Goal: Task Accomplishment & Management: Use online tool/utility

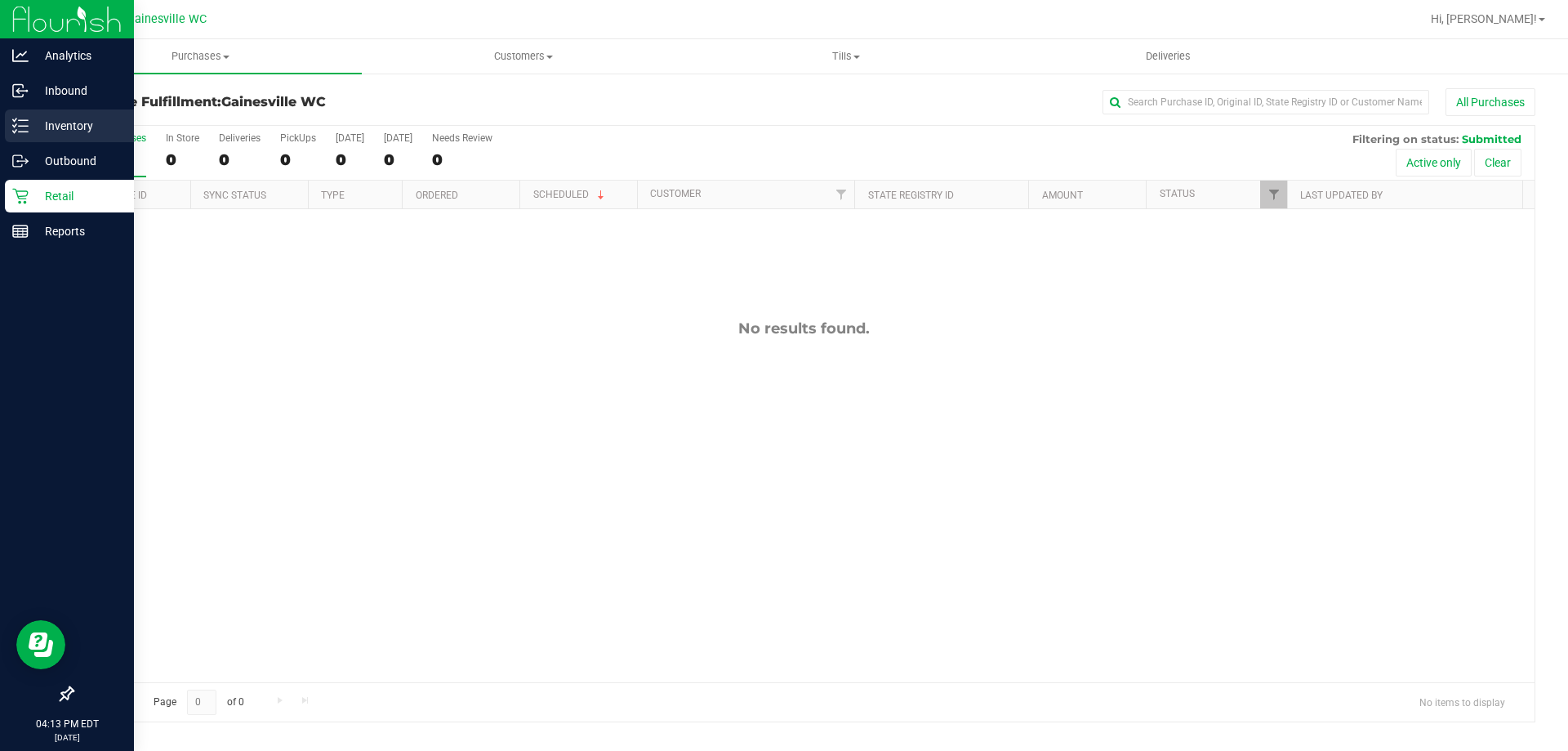
click at [56, 123] on p "Inventory" at bounding box center [77, 126] width 98 height 20
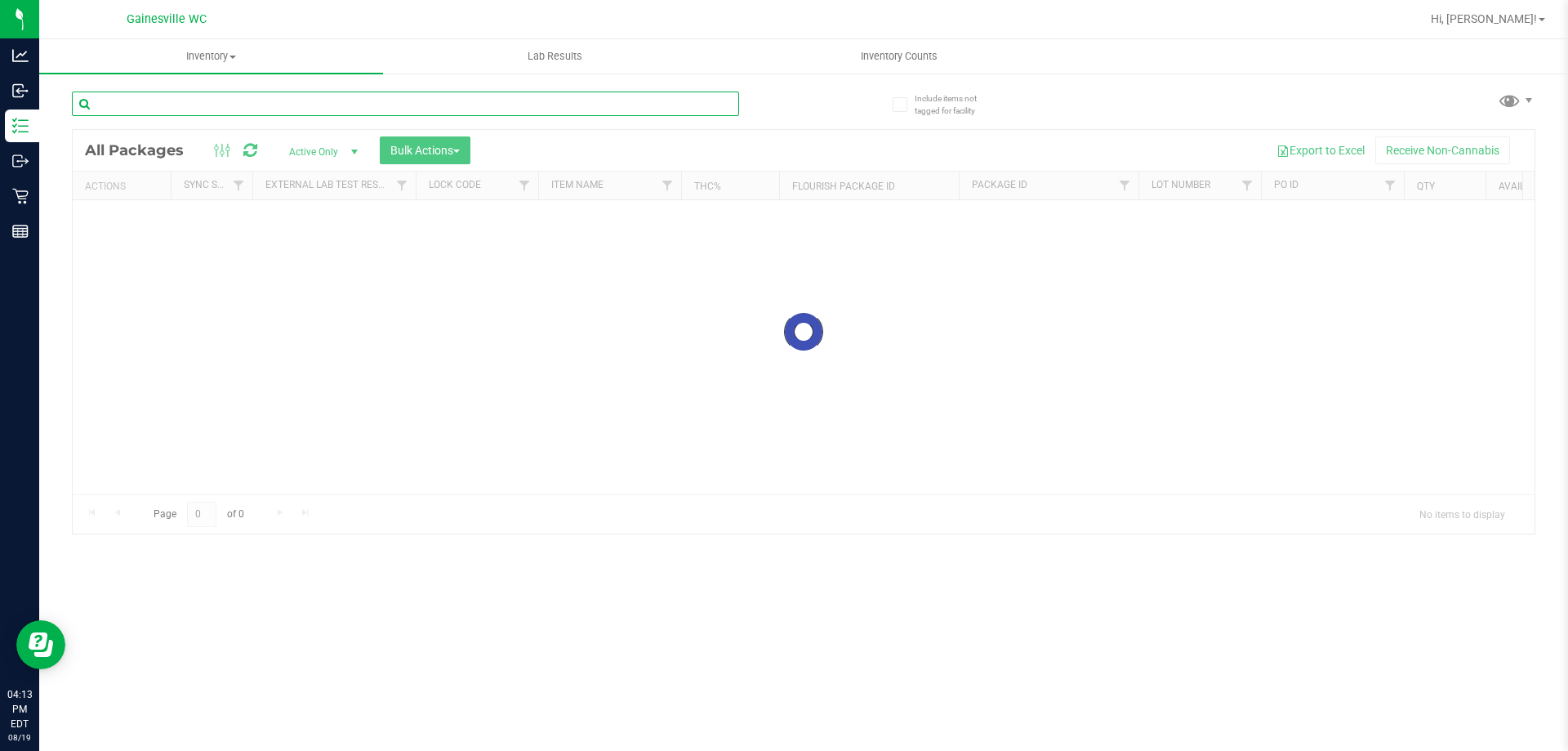
click at [348, 97] on input "text" at bounding box center [406, 103] width 667 height 24
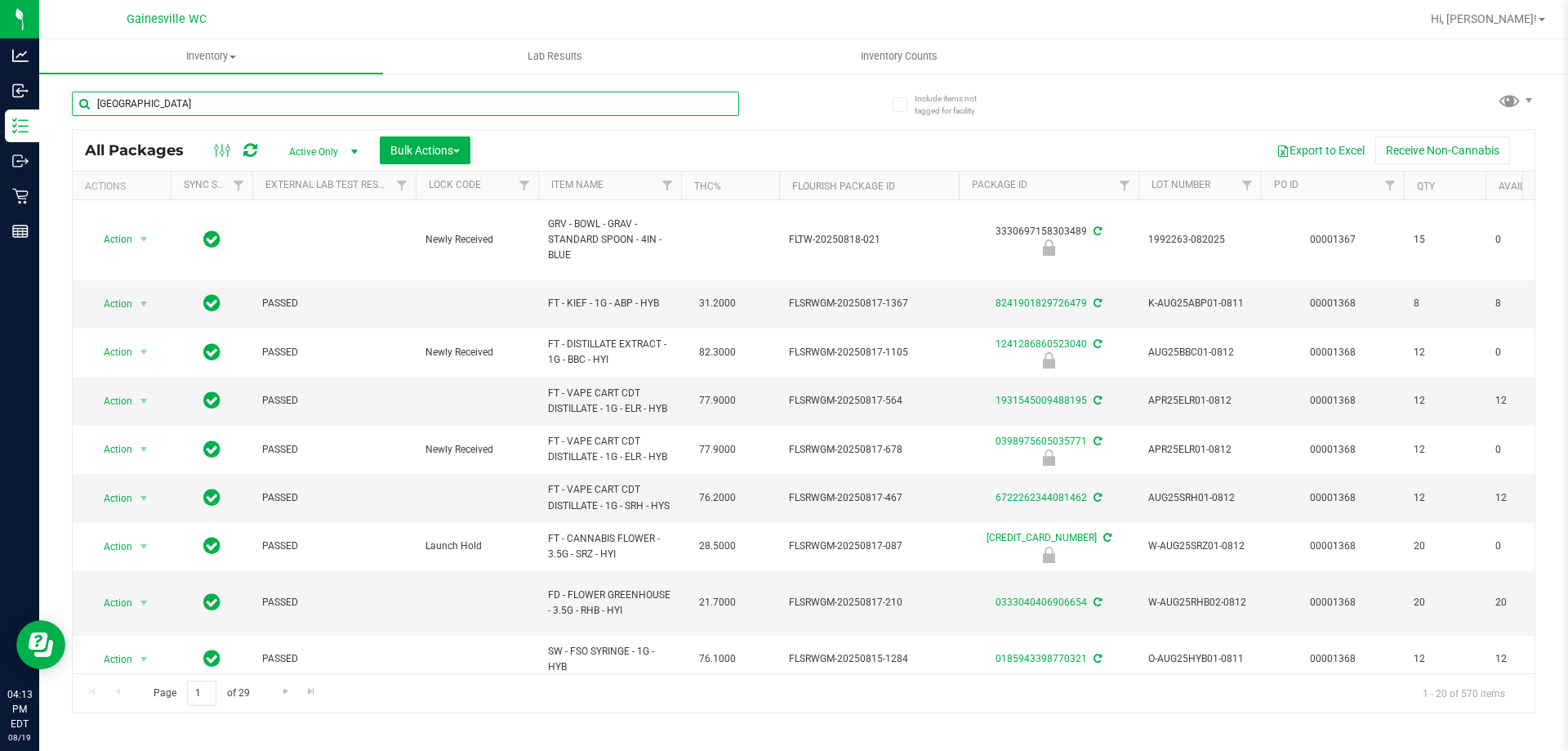
type input "[GEOGRAPHIC_DATA]"
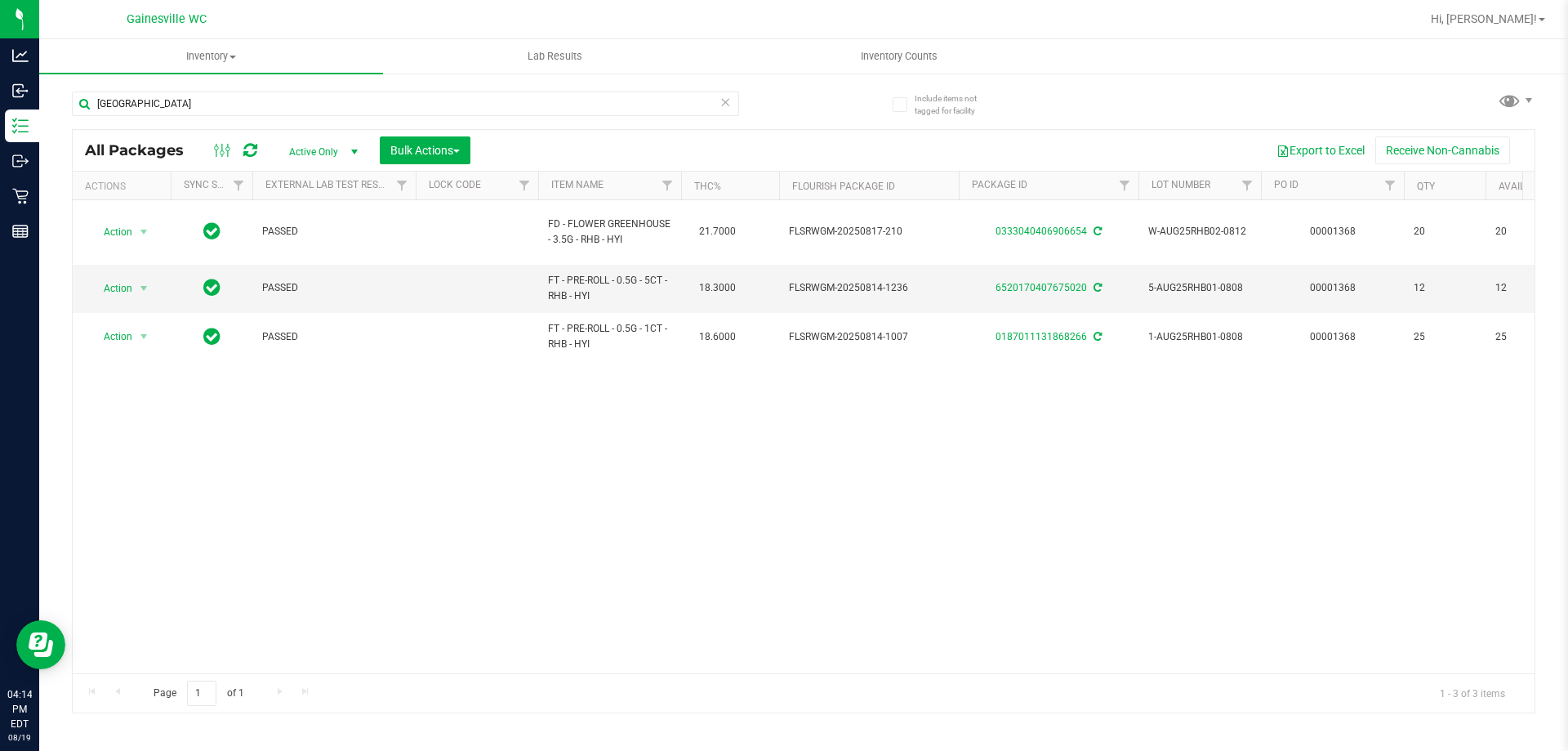
click at [727, 103] on icon at bounding box center [724, 101] width 11 height 20
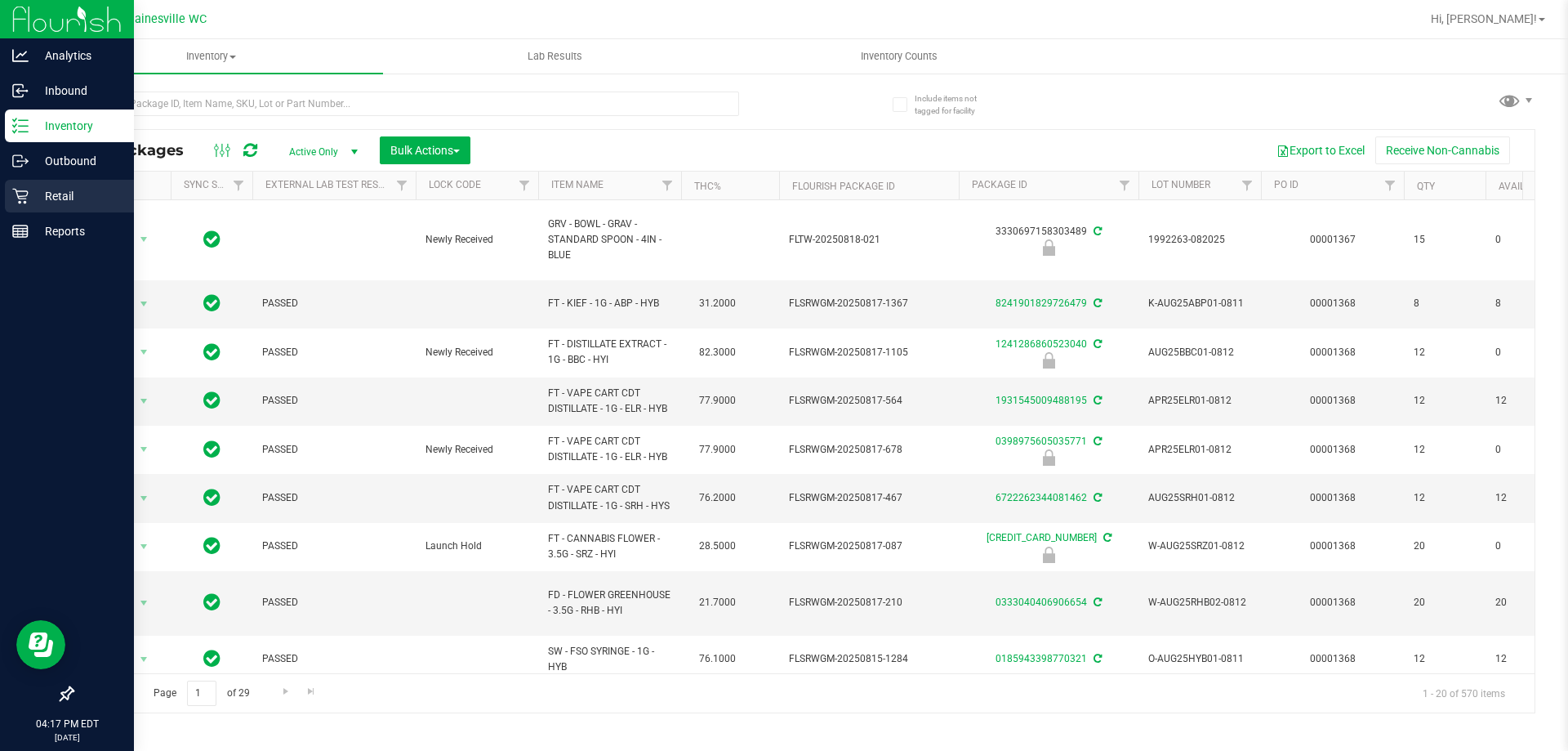
click at [86, 189] on p "Retail" at bounding box center [77, 196] width 98 height 20
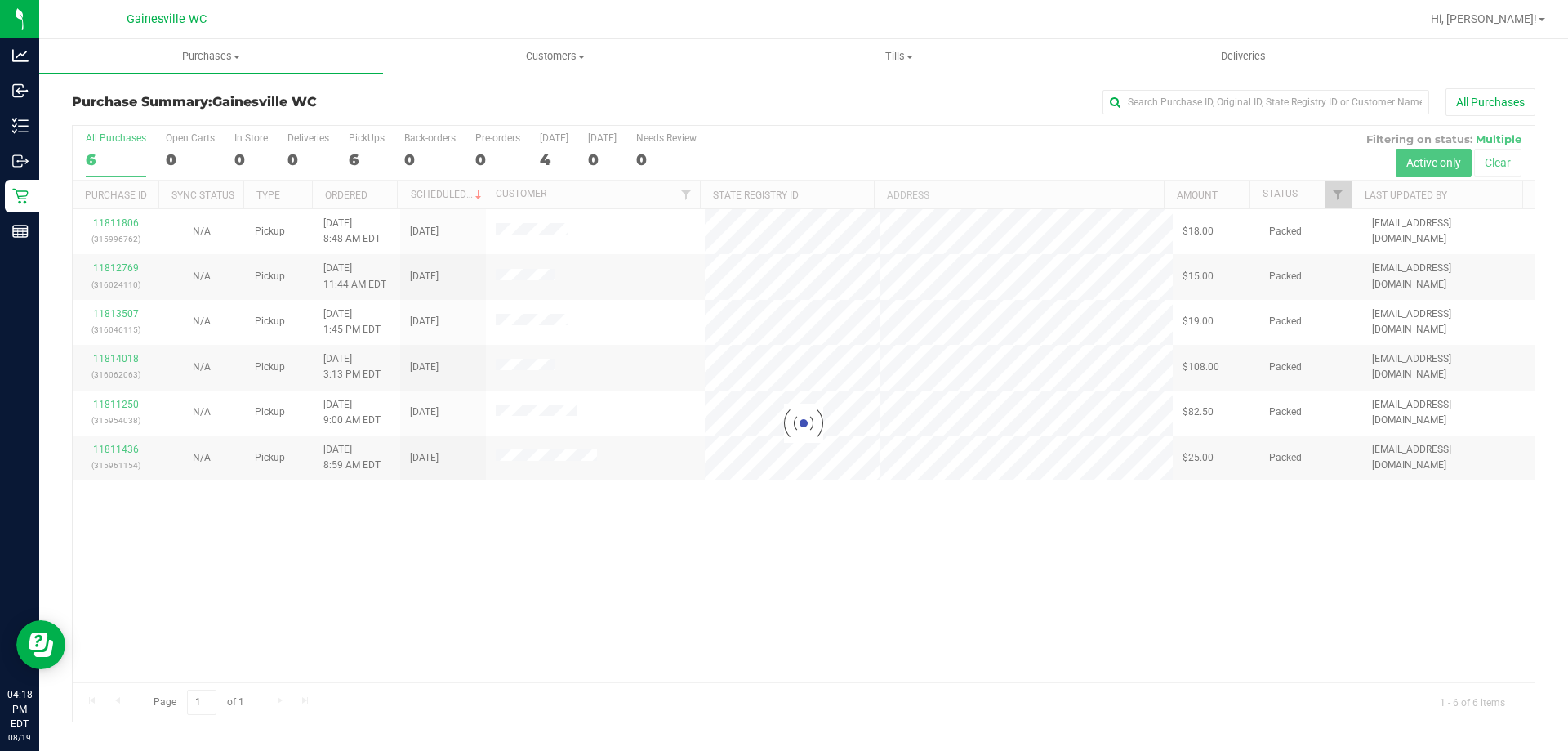
drag, startPoint x: 779, startPoint y: 176, endPoint x: 804, endPoint y: 138, distance: 45.5
click at [804, 138] on div at bounding box center [804, 423] width 1462 height 595
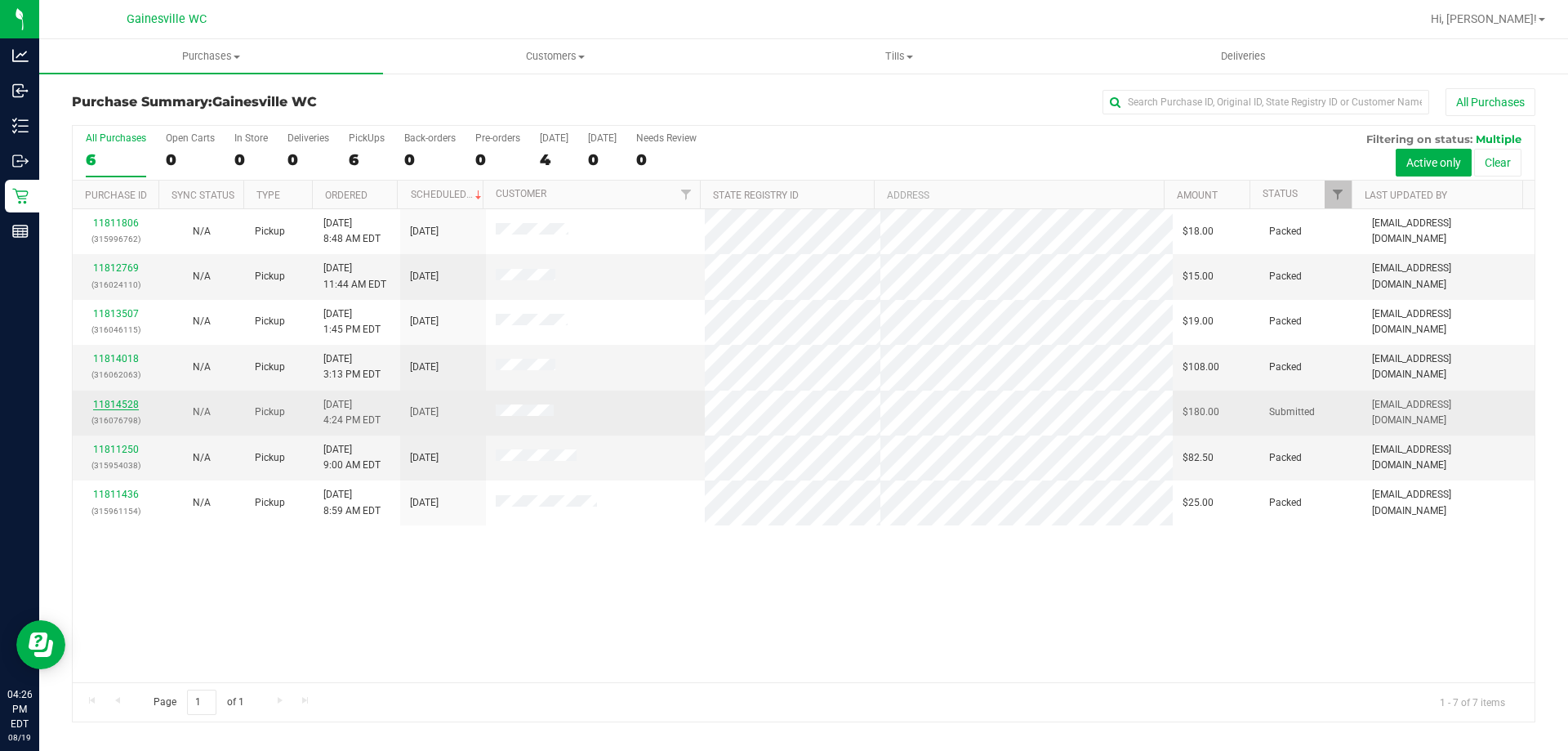
click at [102, 403] on link "11814528" at bounding box center [116, 404] width 46 height 11
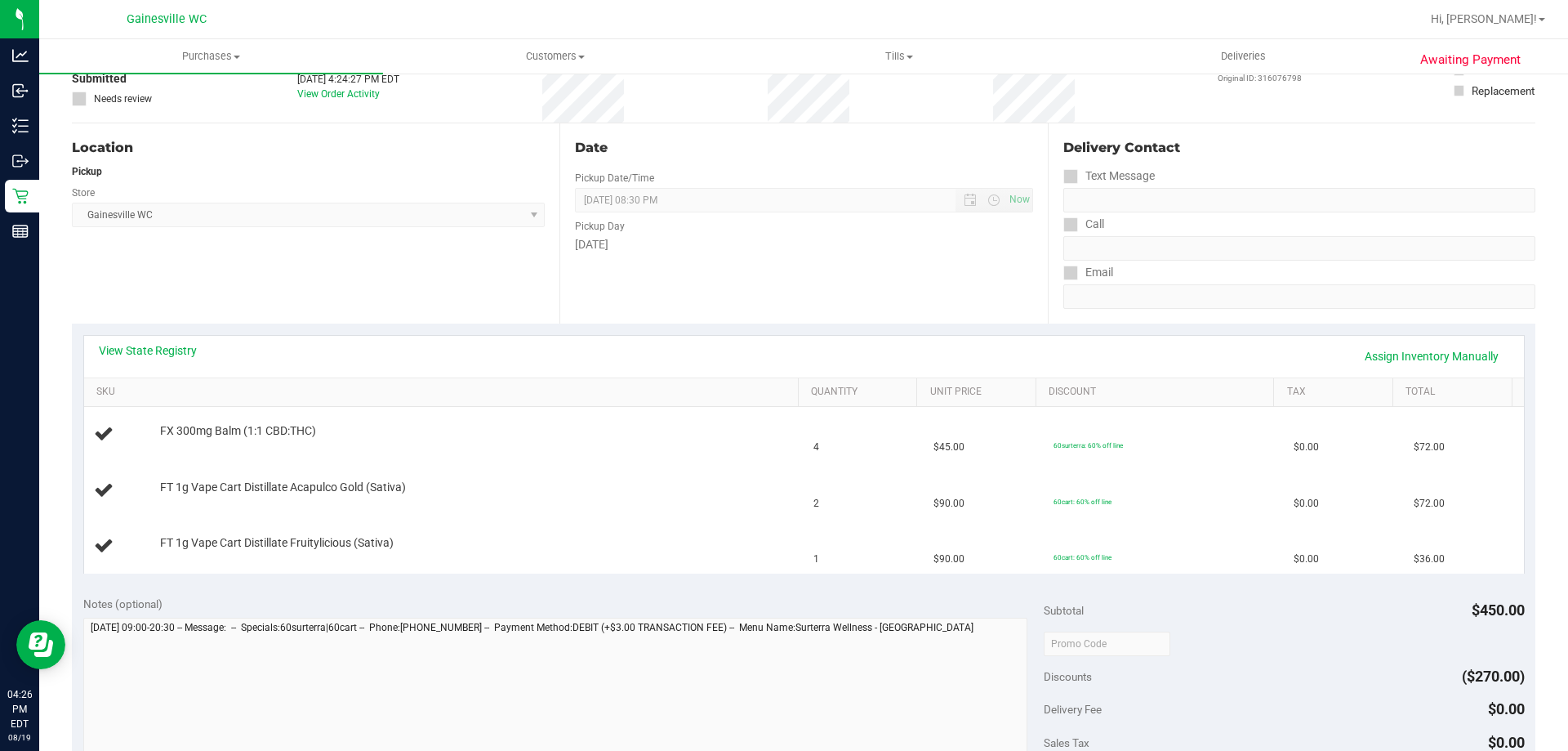
scroll to position [490, 0]
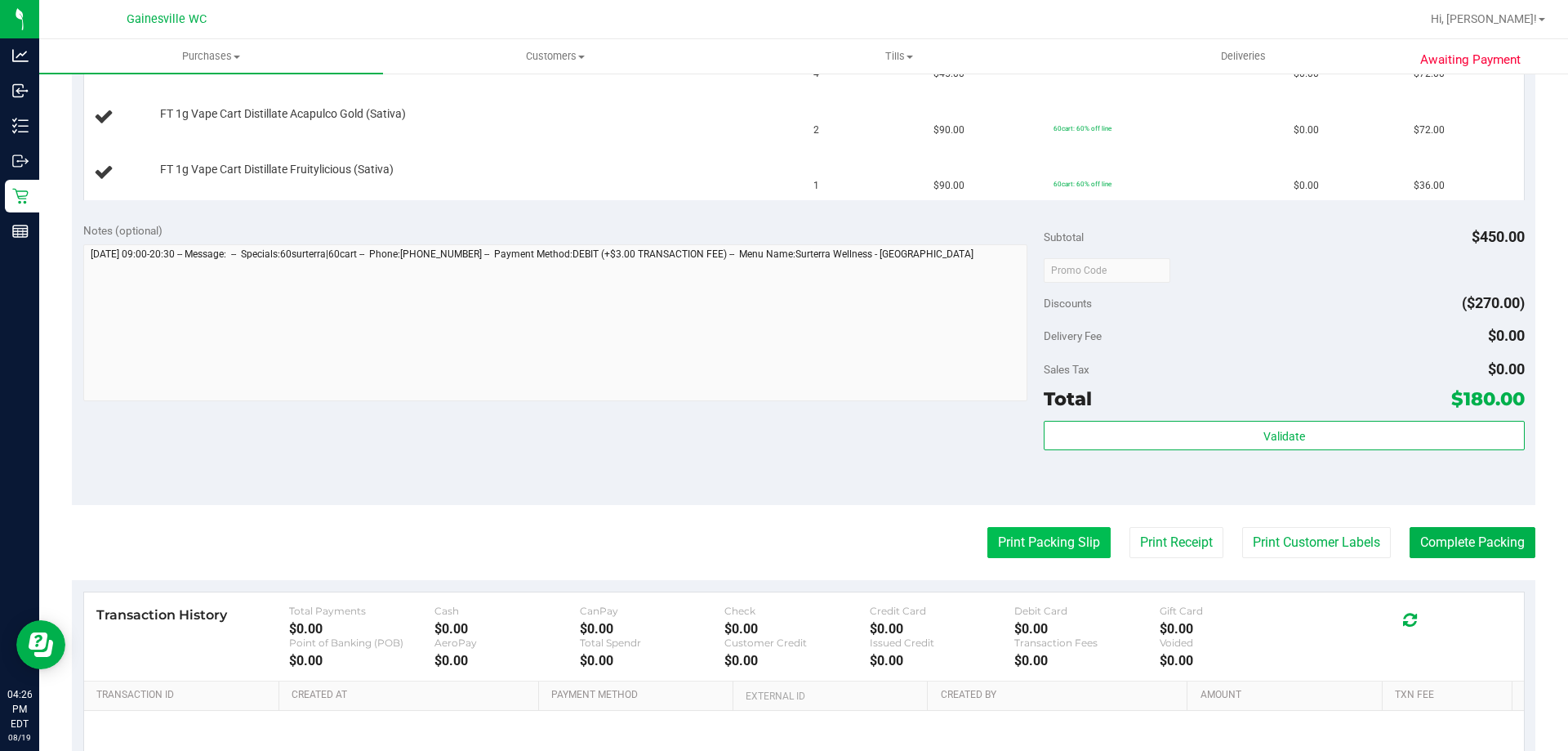
click at [1003, 533] on button "Print Packing Slip" at bounding box center [1049, 542] width 123 height 31
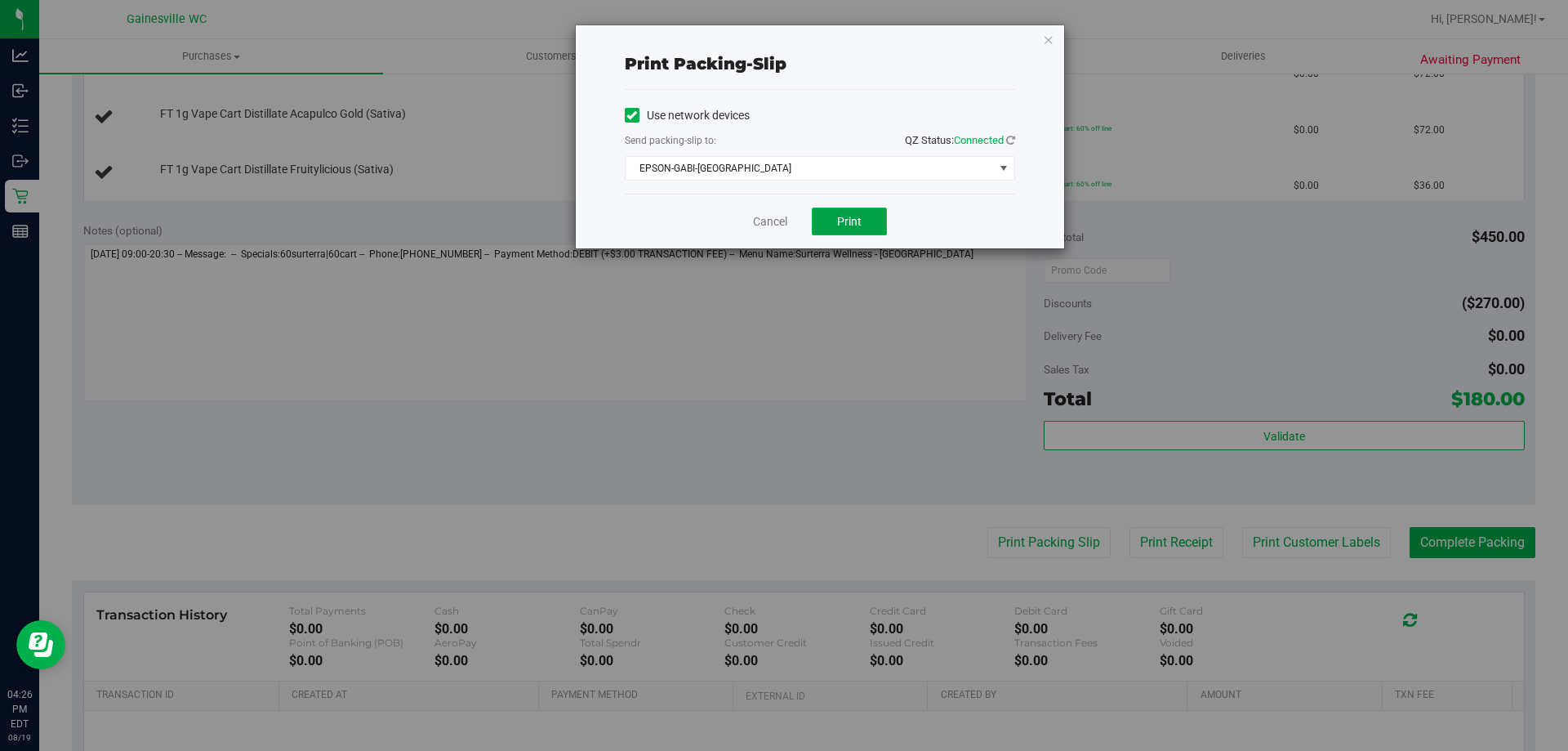
click at [839, 210] on button "Print" at bounding box center [850, 222] width 75 height 28
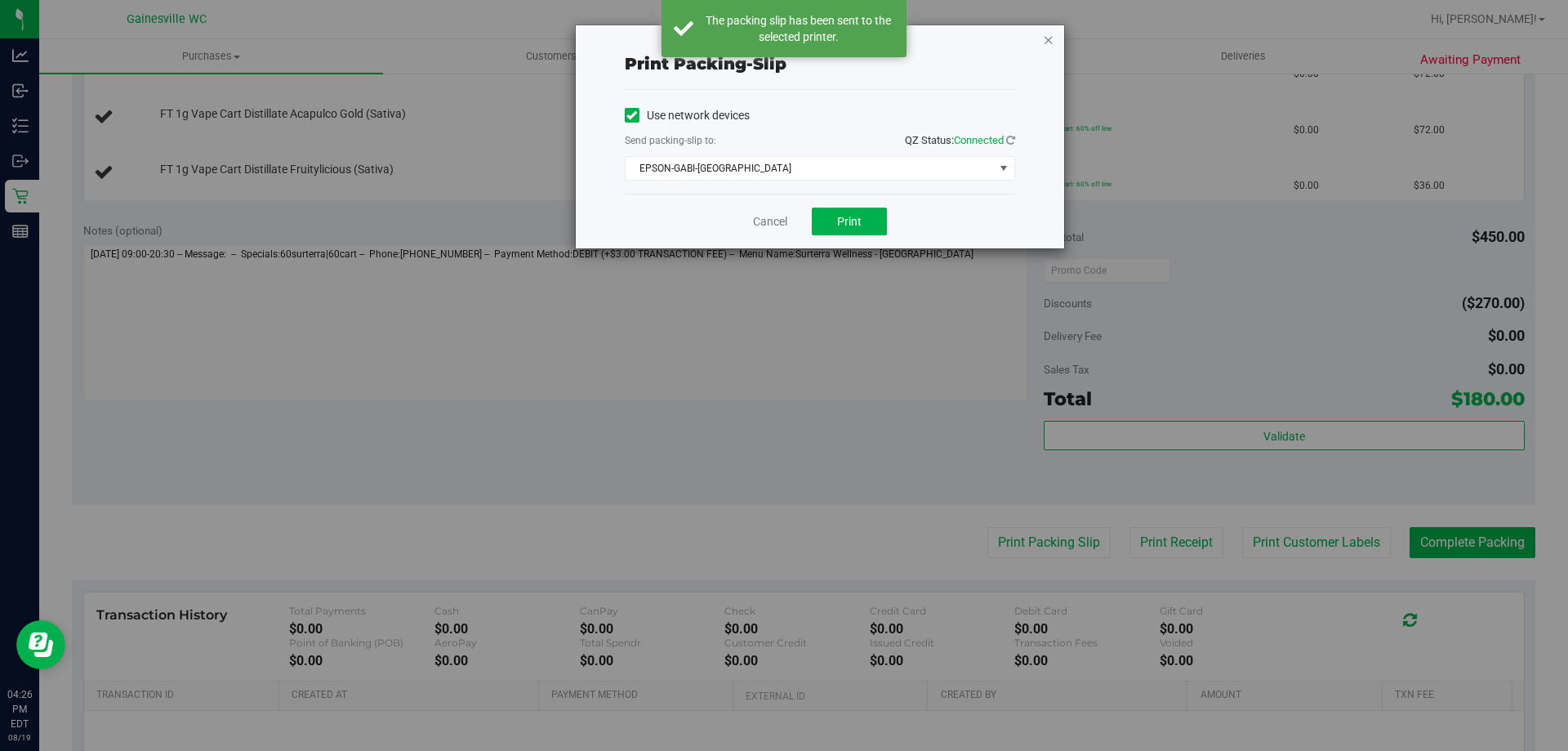
click at [1044, 44] on icon "button" at bounding box center [1049, 39] width 11 height 20
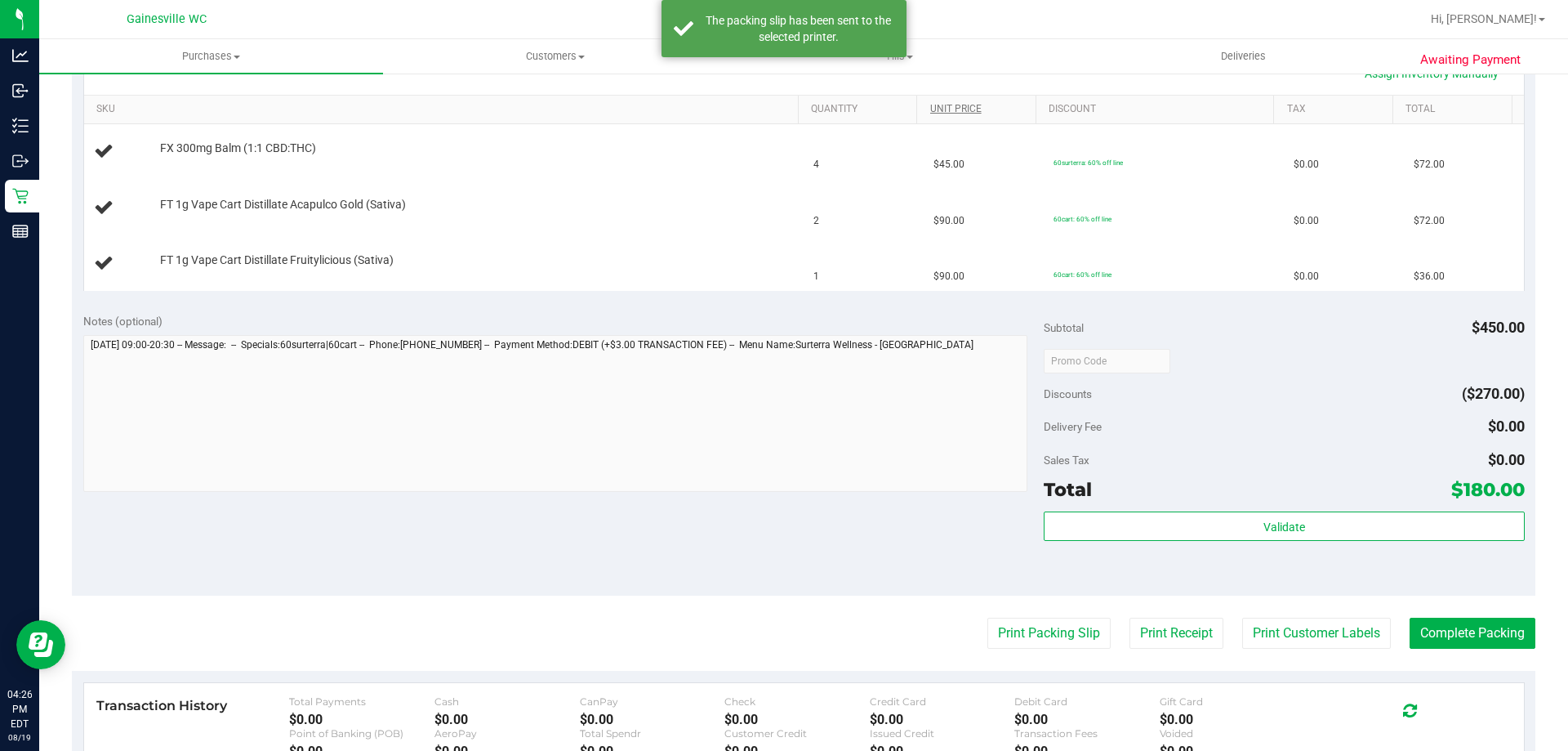
scroll to position [163, 0]
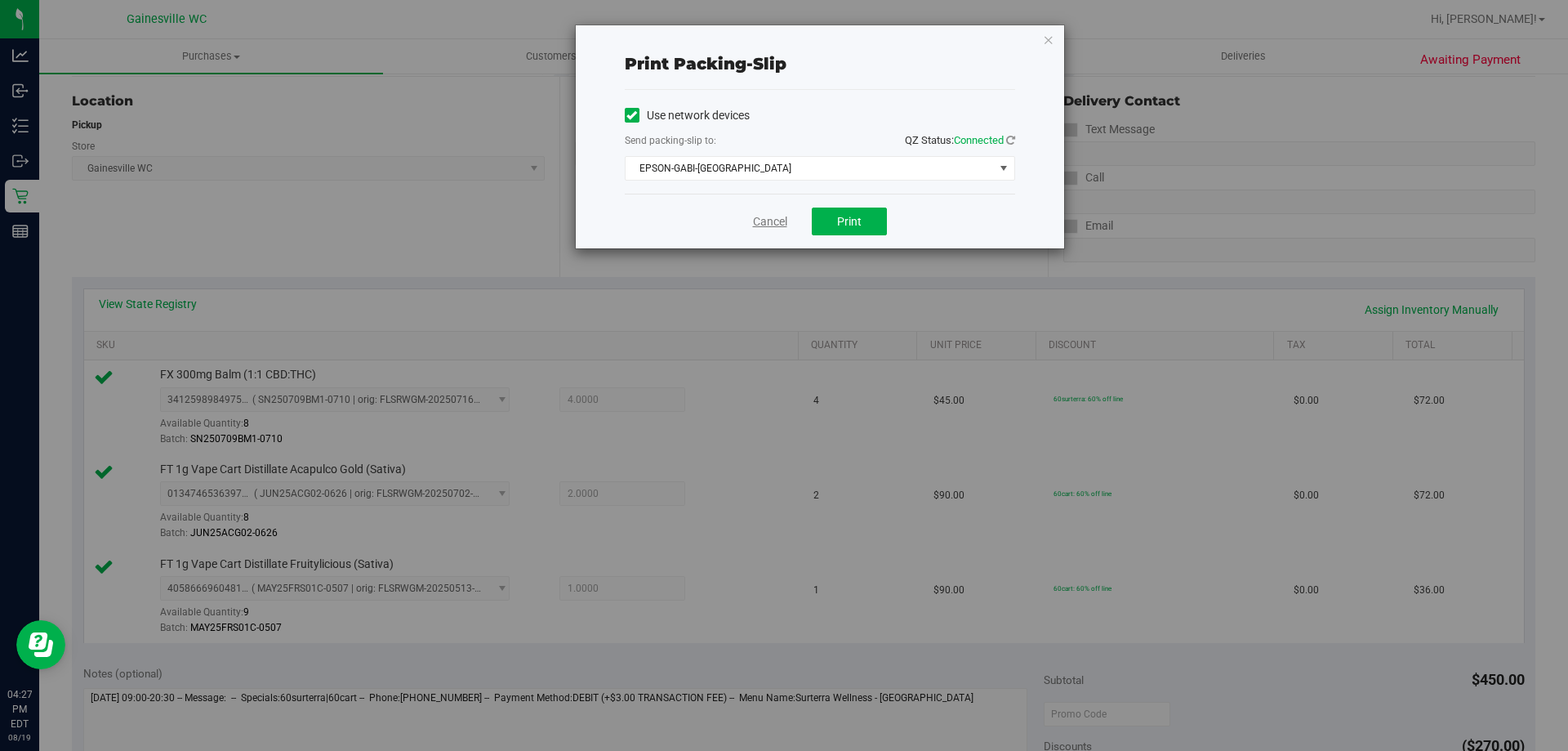
click at [779, 228] on link "Cancel" at bounding box center [770, 222] width 34 height 17
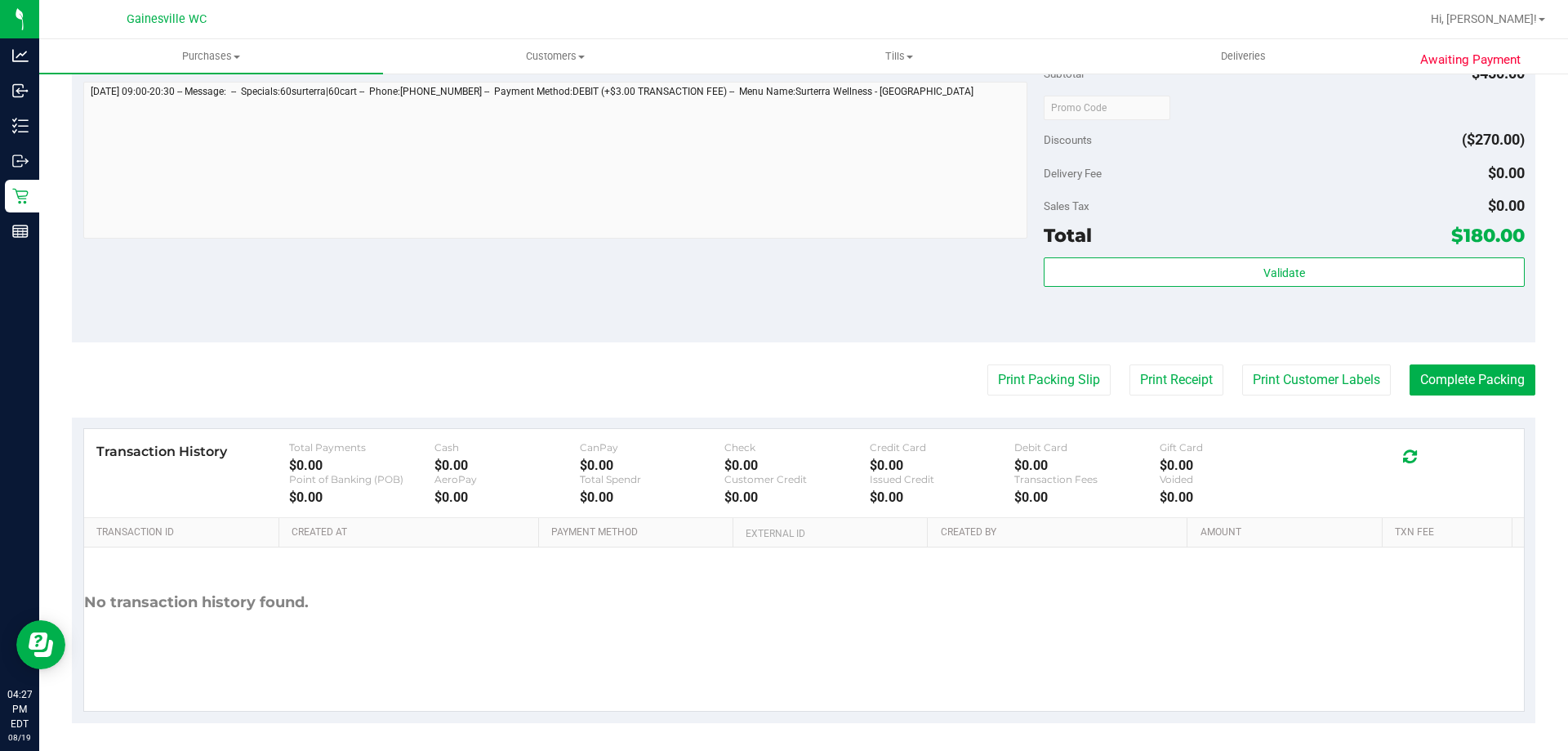
scroll to position [774, 0]
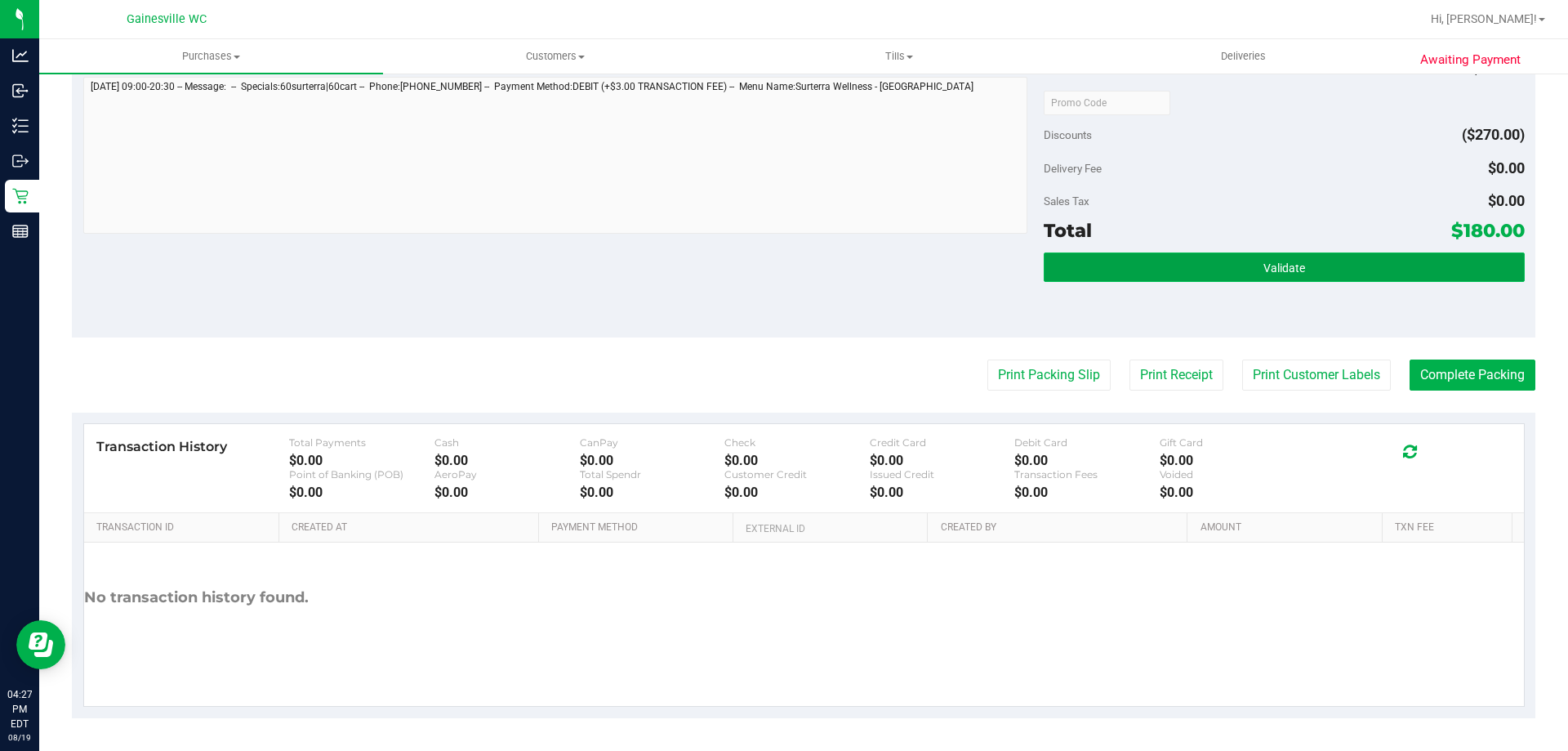
click at [1217, 281] on button "Validate" at bounding box center [1284, 268] width 480 height 30
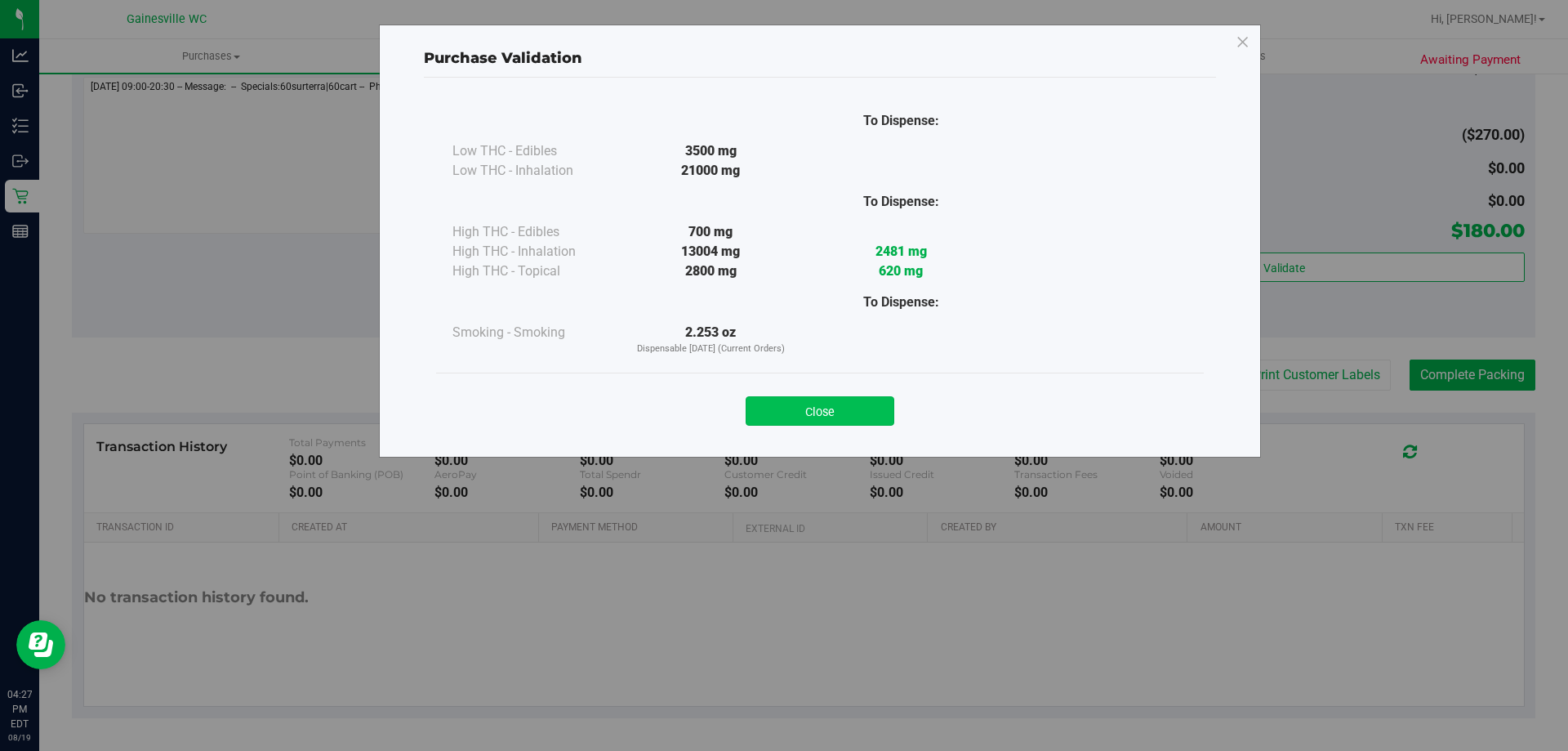
click at [861, 402] on button "Close" at bounding box center [819, 411] width 149 height 30
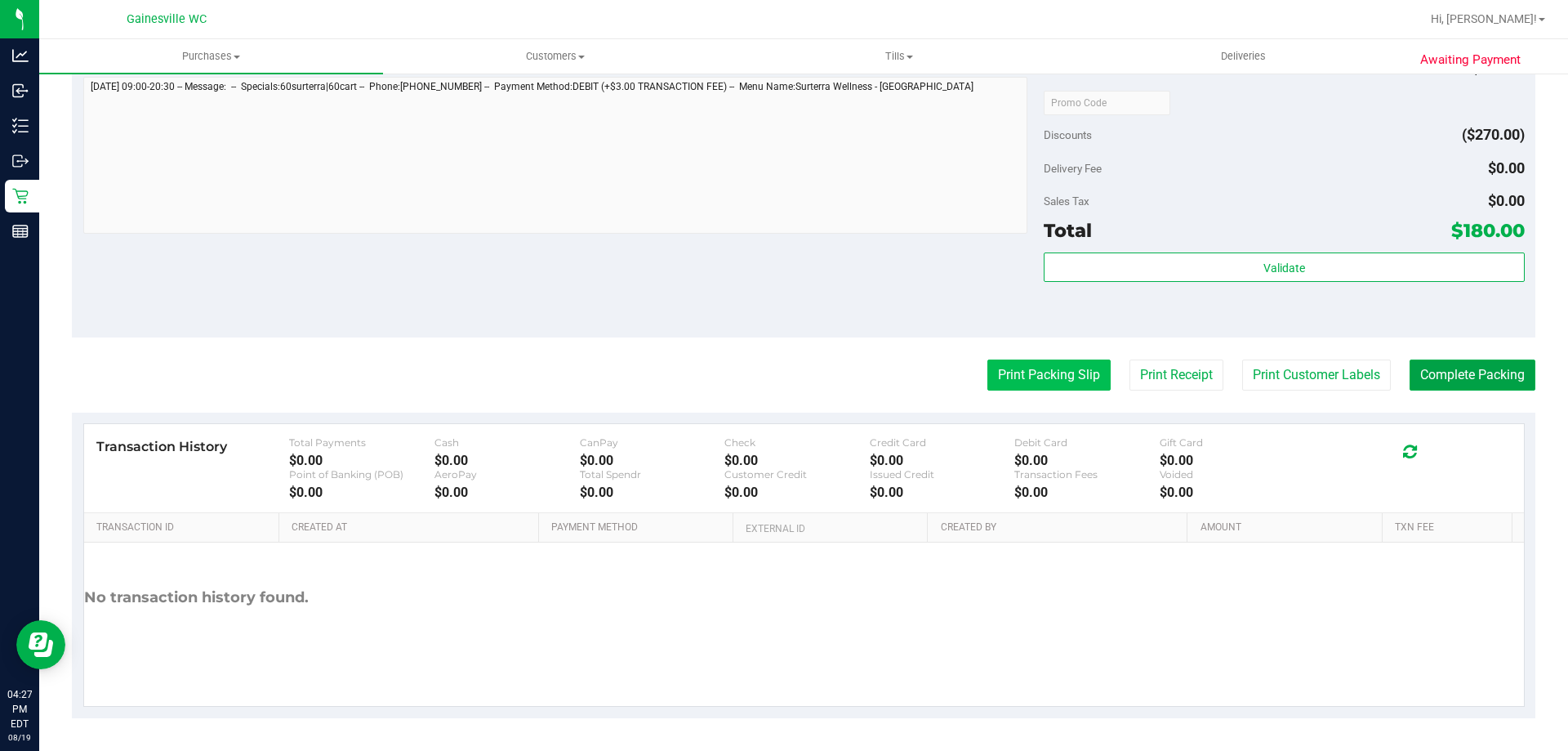
drag, startPoint x: 1429, startPoint y: 376, endPoint x: 1031, endPoint y: 376, distance: 398.0
click at [1426, 376] on button "Complete Packing" at bounding box center [1472, 376] width 126 height 31
